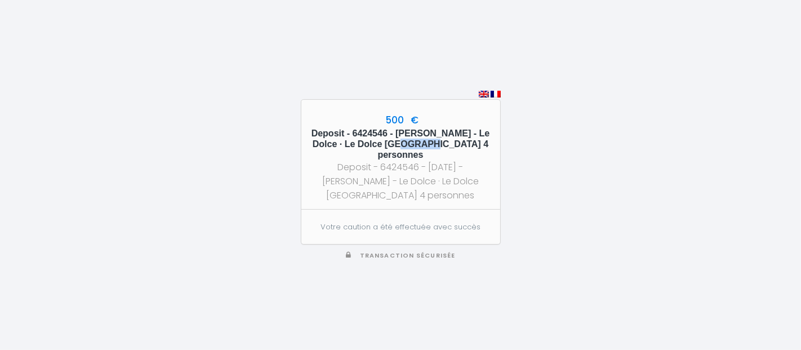
drag, startPoint x: 421, startPoint y: 131, endPoint x: 447, endPoint y: 134, distance: 26.7
click at [447, 134] on h5 "Deposit - 6424546 - [PERSON_NAME] - Le Dolce · Le Dolce [GEOGRAPHIC_DATA] 4 per…" at bounding box center [400, 144] width 178 height 33
copy h5 "Larue"
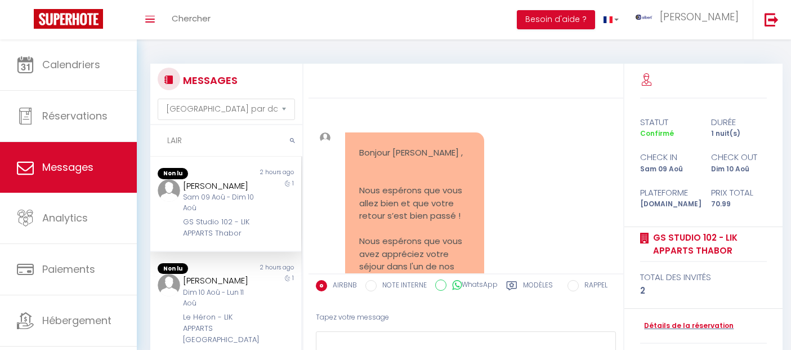
select select "message"
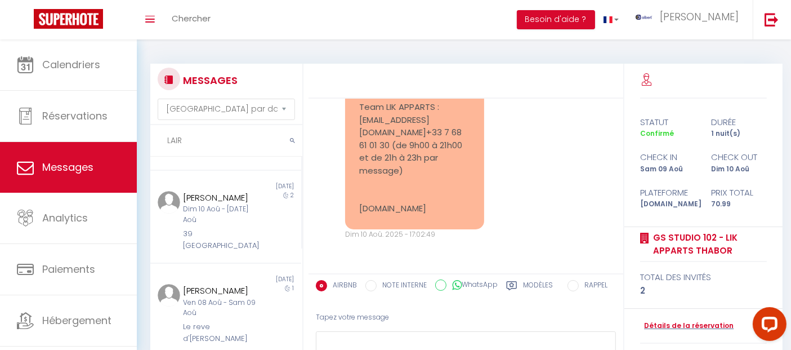
drag, startPoint x: 203, startPoint y: 136, endPoint x: 143, endPoint y: 128, distance: 60.8
click at [143, 128] on div "MESSAGES Trier par date de réservation Trier par date de message LAIR Non lu 2 …" at bounding box center [223, 244] width 160 height 360
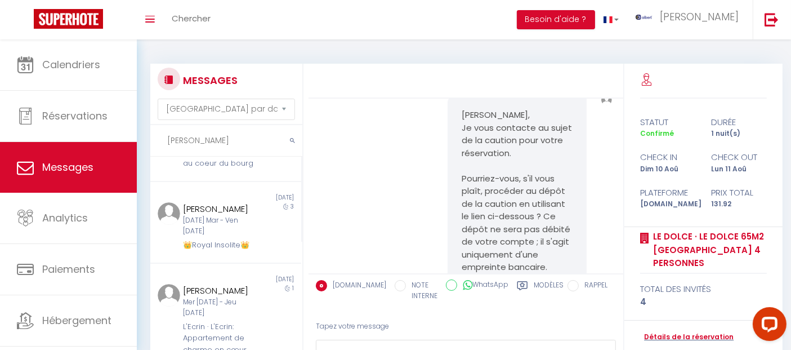
scroll to position [3590, 0]
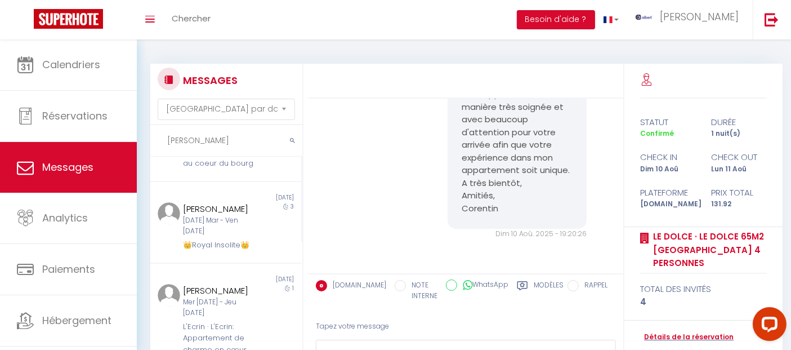
type input "Larue"
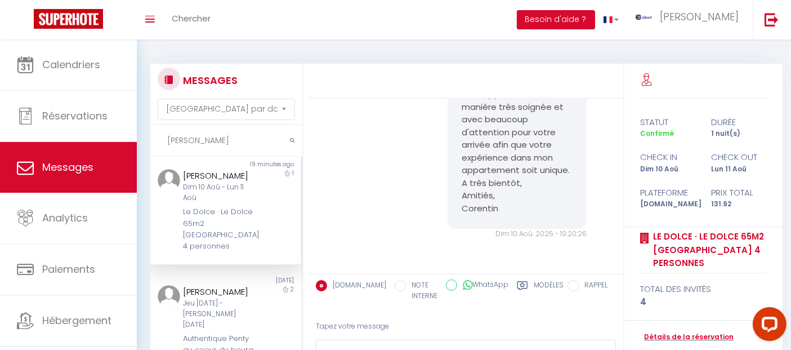
scroll to position [7, 0]
click at [221, 198] on div "Dim 10 Aoû - Lun 11 Aoû" at bounding box center [219, 193] width 73 height 21
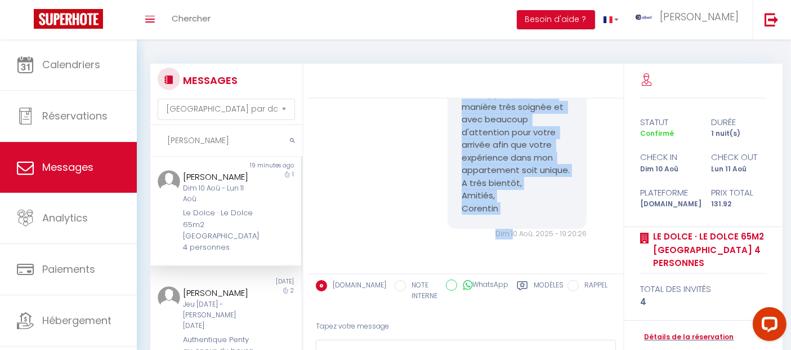
scroll to position [3590, 0]
drag, startPoint x: 457, startPoint y: 239, endPoint x: 516, endPoint y: 215, distance: 64.4
copy pre "Bonjour Kevin, Je reviens vers vous concernant la procédure de CHECKIN. Pouvez-…"
